Goal: Transaction & Acquisition: Purchase product/service

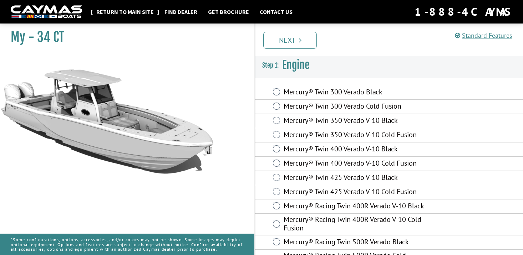
click at [121, 14] on link "Return to main site" at bounding box center [125, 11] width 65 height 9
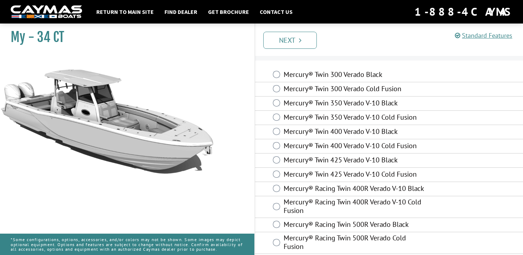
scroll to position [16, 0]
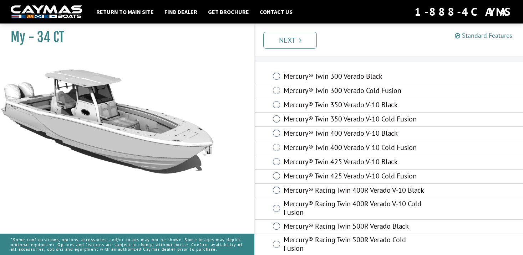
click at [467, 36] on link "Standard Features" at bounding box center [483, 35] width 57 height 8
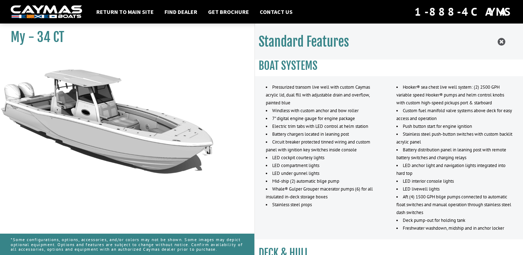
scroll to position [1, 0]
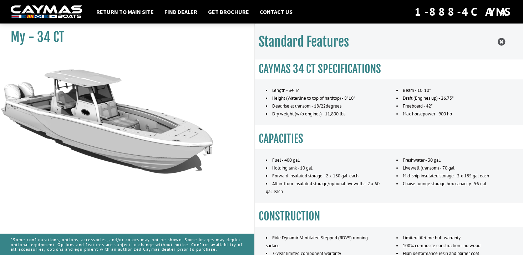
click at [48, 37] on h1 "My - 34 CT" at bounding box center [124, 37] width 226 height 16
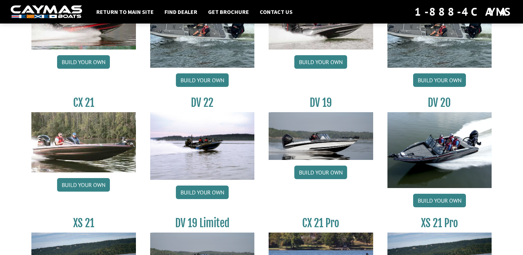
scroll to position [781, 0]
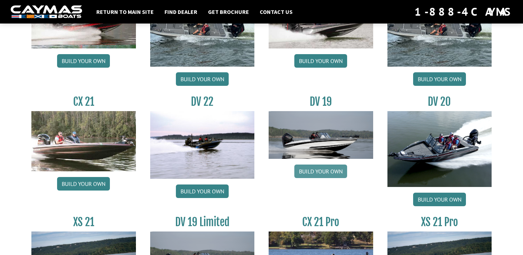
click at [320, 172] on link "Build your own" at bounding box center [320, 172] width 53 height 14
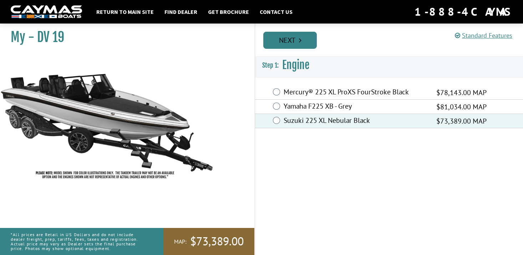
click at [295, 40] on link "Next" at bounding box center [290, 40] width 54 height 17
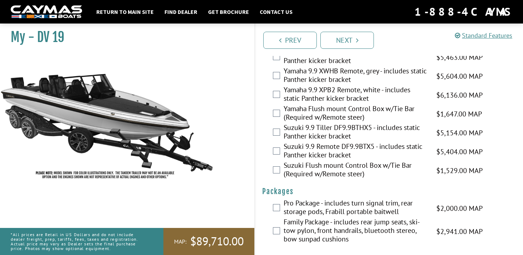
scroll to position [2035, 0]
